Goal: Information Seeking & Learning: Learn about a topic

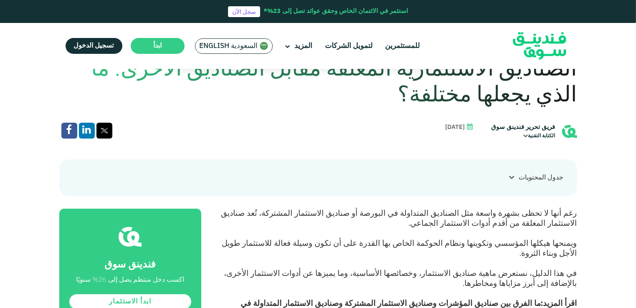
scroll to position [254, 0]
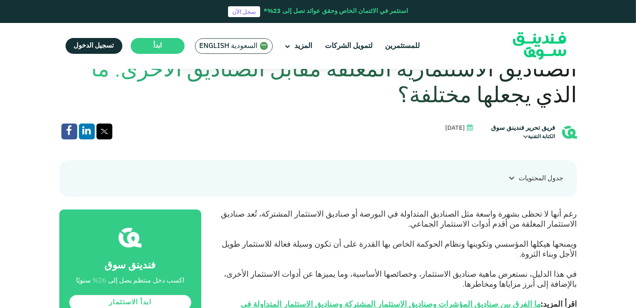
click at [524, 137] on icon at bounding box center [525, 136] width 5 height 5
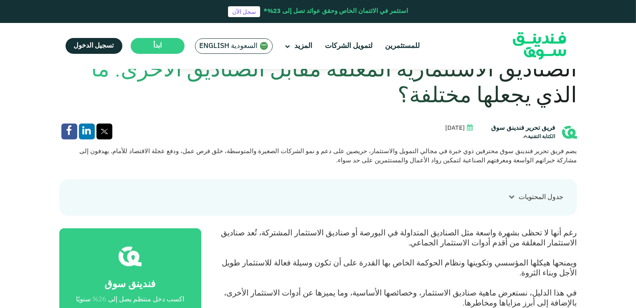
click at [524, 137] on icon at bounding box center [525, 136] width 5 height 5
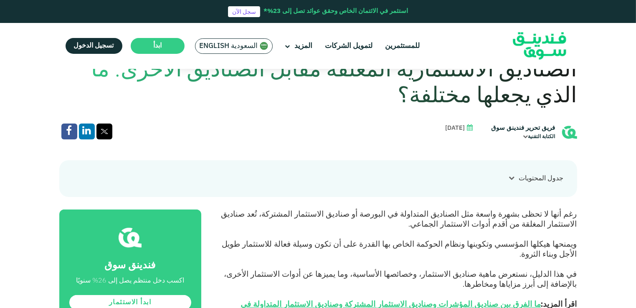
scroll to position [264, 0]
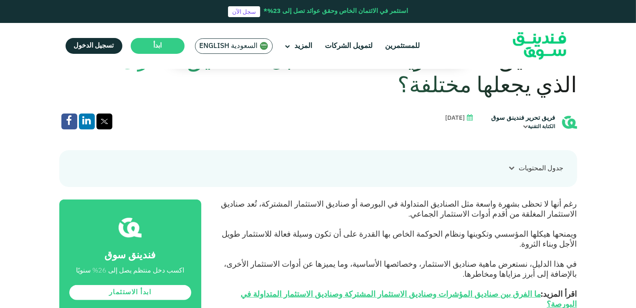
click at [512, 168] on icon at bounding box center [512, 168] width 6 height 6
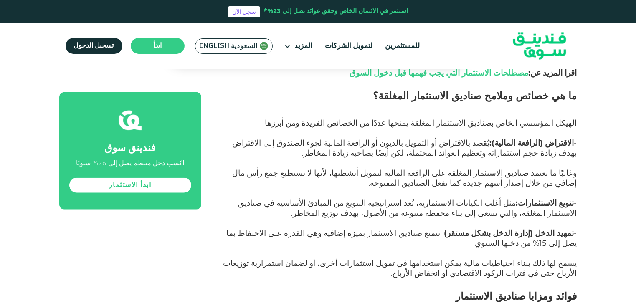
scroll to position [910, 0]
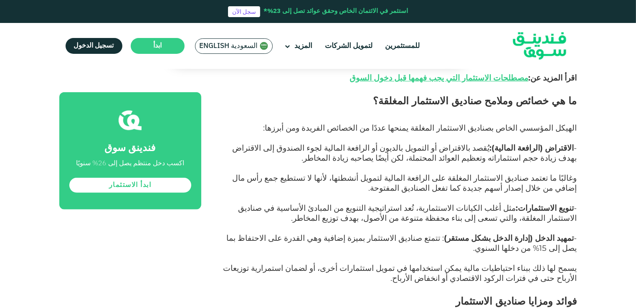
drag, startPoint x: 506, startPoint y: 157, endPoint x: 520, endPoint y: 148, distance: 16.3
drag, startPoint x: 520, startPoint y: 148, endPoint x: 544, endPoint y: 148, distance: 23.4
click at [544, 173] on span "وغالبًا ما تعتمد صناديق الاستثمار المغلقة على الرافعة المالية لتمويل أنشطتها، ل…" at bounding box center [405, 183] width 344 height 20
drag, startPoint x: 572, startPoint y: 144, endPoint x: 559, endPoint y: 158, distance: 18.6
drag, startPoint x: 559, startPoint y: 158, endPoint x: 388, endPoint y: 148, distance: 170.6
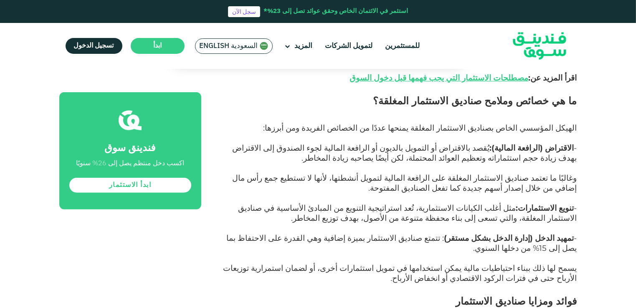
click at [388, 173] on span "وغالبًا ما تعتمد صناديق الاستثمار المغلقة على الرافعة المالية لتمويل أنشطتها، ل…" at bounding box center [405, 183] width 344 height 20
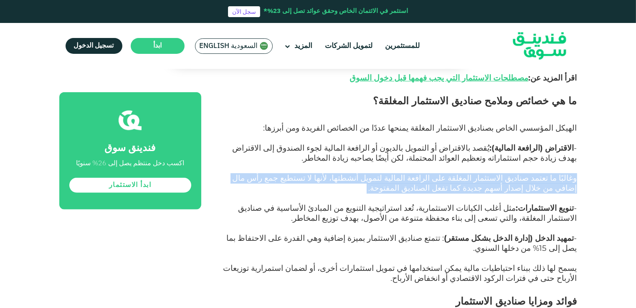
click at [388, 173] on span "وغالبًا ما تعتمد صناديق الاستثمار المغلقة على الرافعة المالية لتمويل أنشطتها، ل…" at bounding box center [405, 183] width 344 height 20
copy span "وغالبًا ما تعتمد صناديق الاستثمار المغلقة على الرافعة المالية لتمويل أنشطتها، ل…"
